Goal: Find contact information: Find contact information

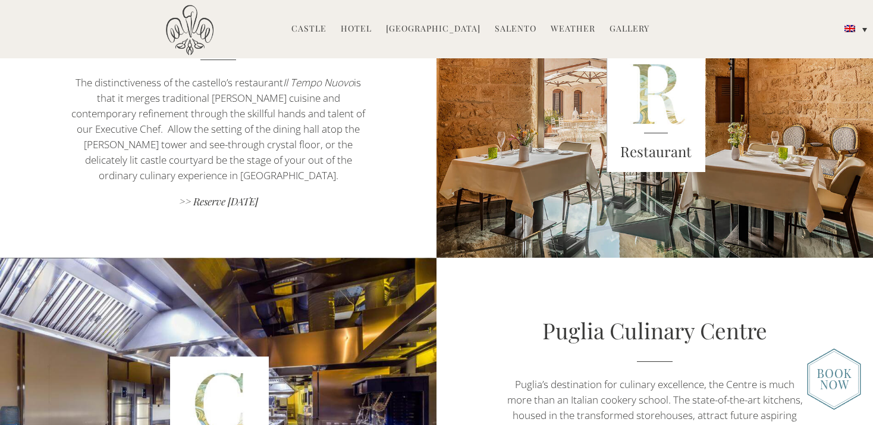
scroll to position [942, 0]
click at [194, 30] on img at bounding box center [190, 30] width 48 height 51
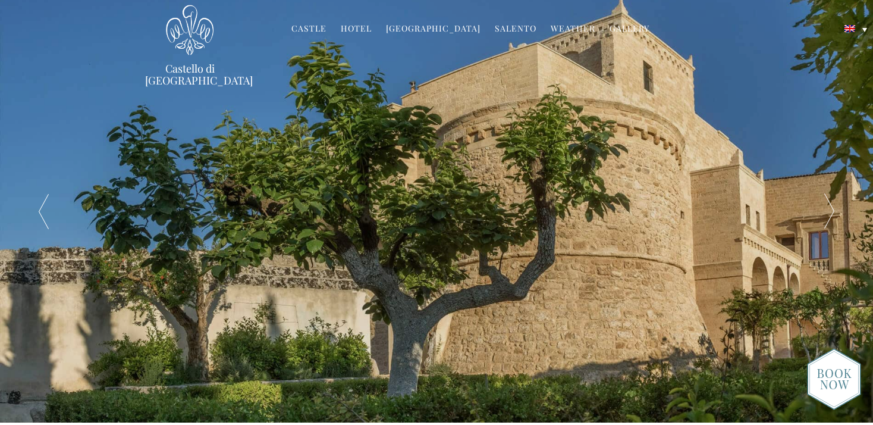
click at [197, 27] on img at bounding box center [190, 30] width 48 height 51
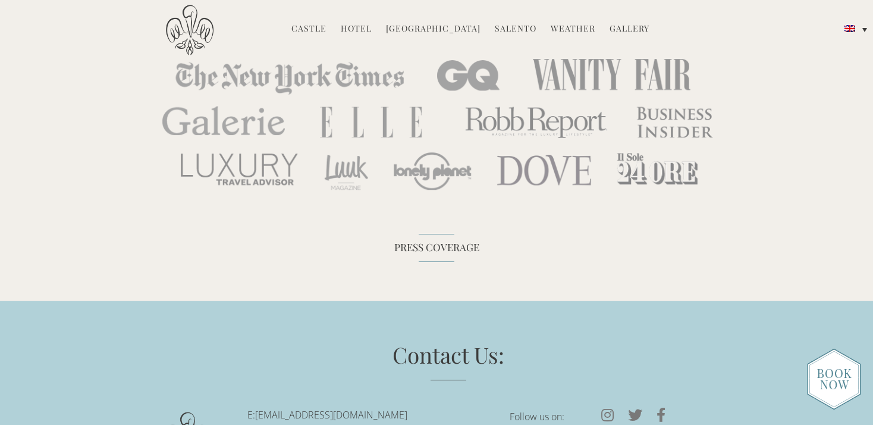
scroll to position [3684, 0]
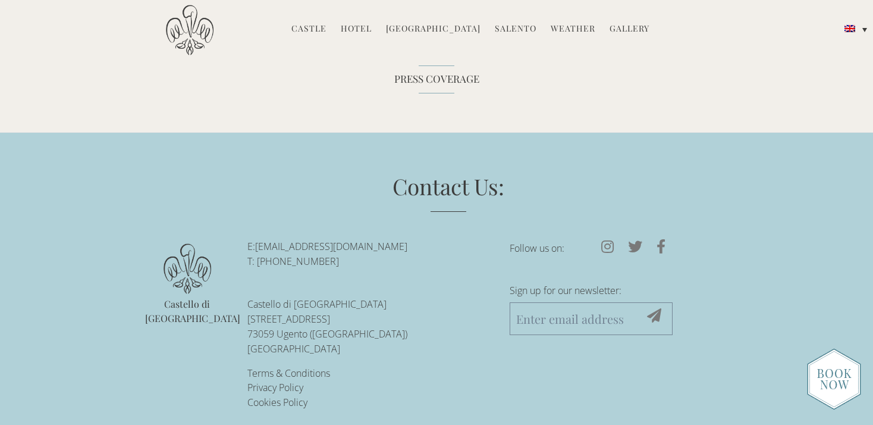
drag, startPoint x: 415, startPoint y: 231, endPoint x: 272, endPoint y: 240, distance: 143.0
click at [272, 240] on p "E: reservations@castellodiugento.com T: +39-0833-1850-720" at bounding box center [369, 254] width 244 height 30
click at [265, 239] on p "E: reservations@castellodiugento.com T: +39-0833-1850-720" at bounding box center [369, 254] width 244 height 30
drag, startPoint x: 248, startPoint y: 230, endPoint x: 341, endPoint y: 246, distance: 94.8
click at [341, 246] on p "E: reservations@castellodiugento.com T: +39-0833-1850-720" at bounding box center [369, 254] width 244 height 30
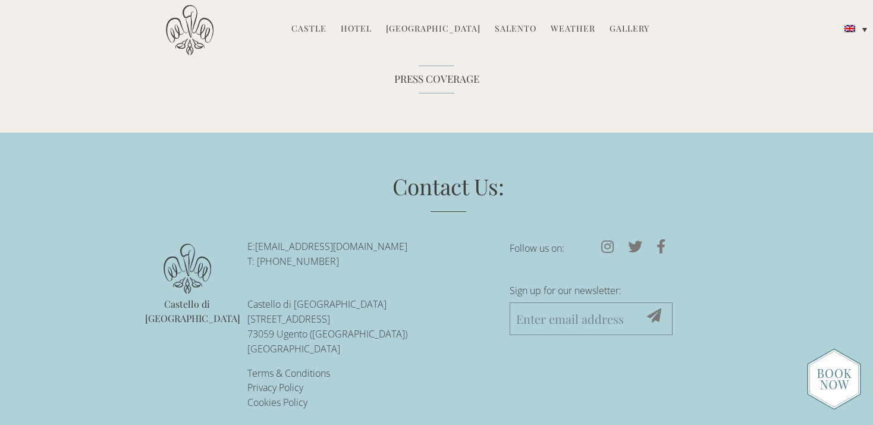
copy p "E: reservations@castellodiugento.com T: +39-0833-1850-720"
click at [461, 309] on p "Castello di Ugento Via Castello 13 73059 Ugento (LE) Italy" at bounding box center [369, 326] width 244 height 59
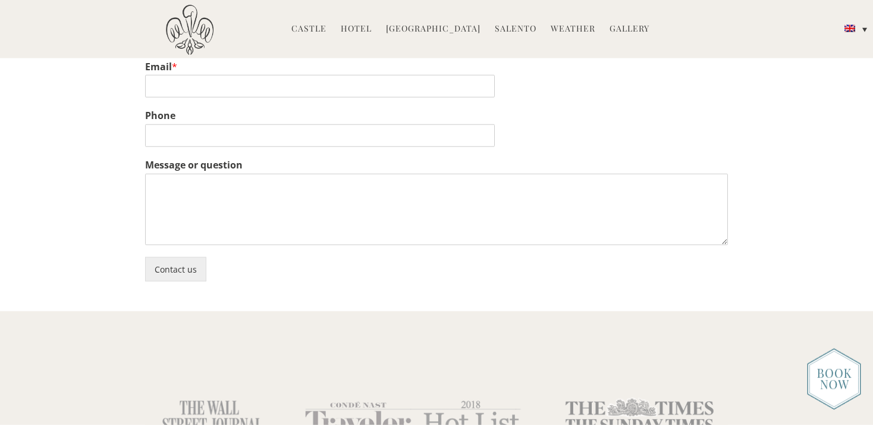
scroll to position [3119, 0]
